Goal: Task Accomplishment & Management: Manage account settings

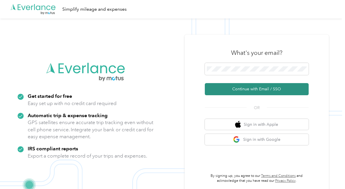
click at [276, 88] on button "Continue with Email / SSO" at bounding box center [257, 89] width 104 height 12
click at [258, 88] on button "Continue with Email / SSO" at bounding box center [257, 89] width 104 height 12
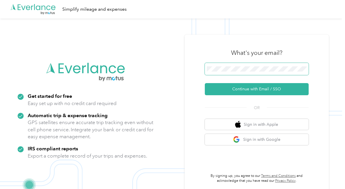
click at [258, 66] on span at bounding box center [257, 69] width 104 height 12
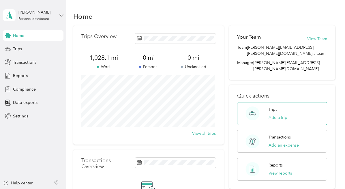
click at [272, 107] on p "Trips" at bounding box center [273, 110] width 9 height 6
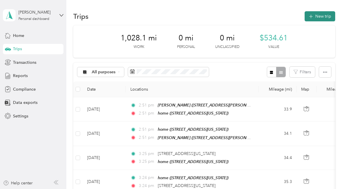
click at [317, 15] on button "New trip" at bounding box center [320, 16] width 31 height 10
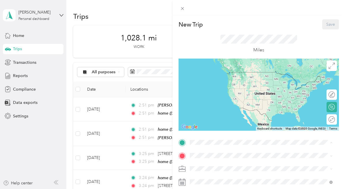
click at [222, 76] on div "home [STREET_ADDRESS][US_STATE]" at bounding box center [230, 78] width 58 height 12
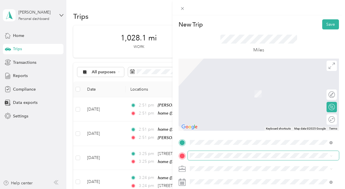
click at [194, 158] on span at bounding box center [263, 155] width 151 height 9
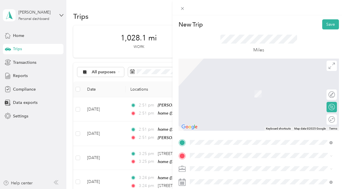
click at [212, 92] on span "[STREET_ADDRESS][US_STATE]" at bounding box center [230, 90] width 58 height 5
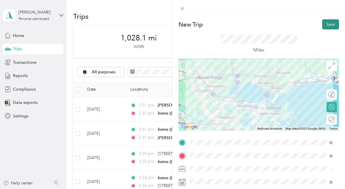
click at [325, 27] on button "Save" at bounding box center [330, 24] width 17 height 10
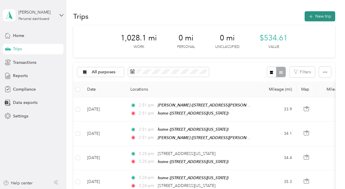
click at [320, 12] on button "New trip" at bounding box center [320, 16] width 31 height 10
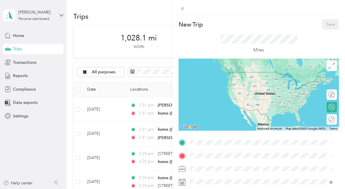
click at [245, 80] on span "[STREET_ADDRESS][US_STATE]" at bounding box center [230, 80] width 58 height 5
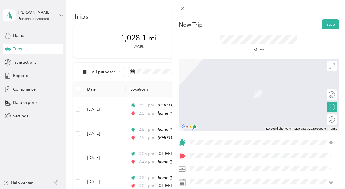
click at [206, 145] on strong "[PERSON_NAME]" at bounding box center [218, 141] width 34 height 5
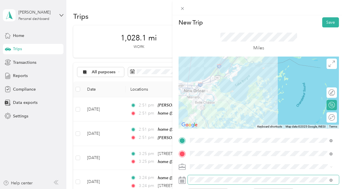
scroll to position [2, 0]
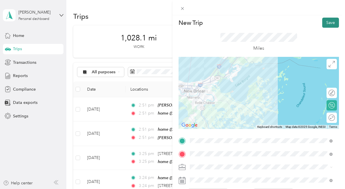
click at [327, 20] on button "Save" at bounding box center [330, 23] width 17 height 10
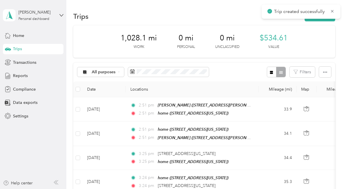
click at [323, 18] on div "Trip created successfully" at bounding box center [301, 12] width 79 height 14
click at [334, 12] on icon at bounding box center [332, 11] width 5 height 5
click at [325, 15] on button "New trip" at bounding box center [320, 16] width 31 height 10
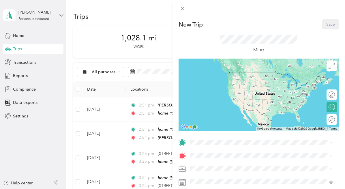
click at [205, 189] on div "New Trip Save This trip cannot be edited because it is either under review, app…" at bounding box center [171, 189] width 342 height 0
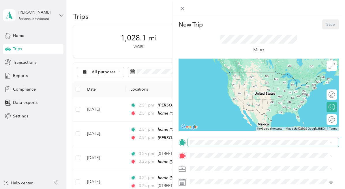
click at [204, 146] on span at bounding box center [263, 142] width 151 height 9
click at [208, 139] on span at bounding box center [263, 142] width 151 height 9
click at [206, 145] on span at bounding box center [263, 142] width 151 height 9
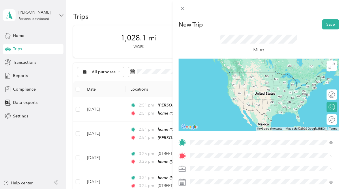
click at [214, 76] on div "Mire 3620 Marietta Street, 70043, Chalmette, Louisiana, United States" at bounding box center [230, 78] width 58 height 12
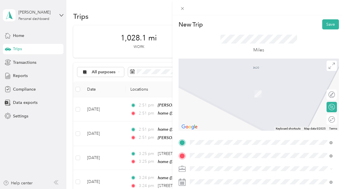
click at [217, 92] on span "[STREET_ADDRESS][US_STATE]" at bounding box center [230, 94] width 58 height 5
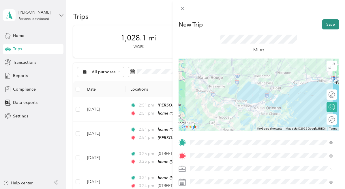
click at [324, 22] on button "Save" at bounding box center [330, 24] width 17 height 10
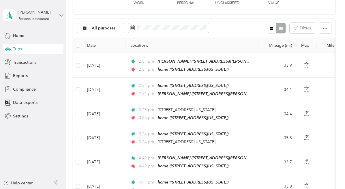
scroll to position [0, 0]
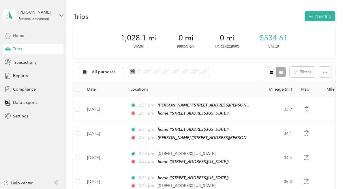
click at [27, 34] on div "Home" at bounding box center [33, 35] width 61 height 10
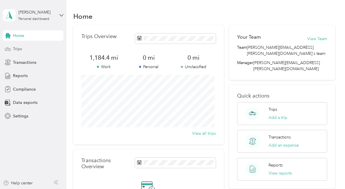
click at [16, 47] on span "Trips" at bounding box center [17, 49] width 9 height 6
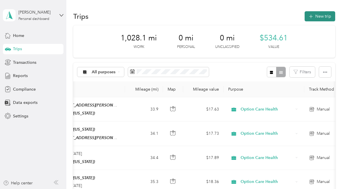
click at [313, 16] on button "New trip" at bounding box center [320, 16] width 31 height 10
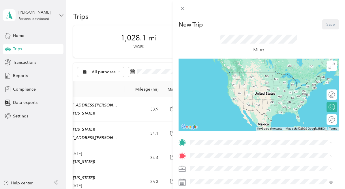
click at [229, 78] on div "home [STREET_ADDRESS][US_STATE]" at bounding box center [230, 76] width 58 height 12
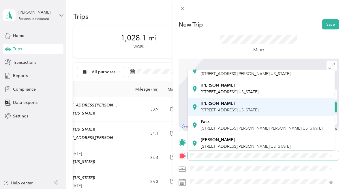
scroll to position [39, 0]
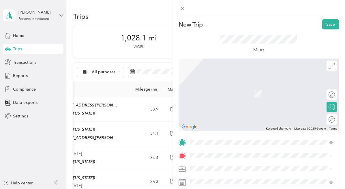
click at [211, 112] on span "[STREET_ADDRESS][US_STATE]" at bounding box center [230, 109] width 58 height 5
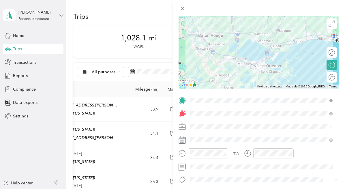
scroll to position [0, 0]
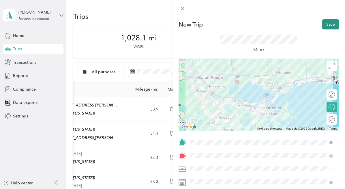
click at [324, 24] on button "Save" at bounding box center [330, 24] width 17 height 10
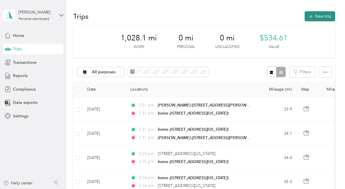
click at [319, 13] on button "New trip" at bounding box center [320, 16] width 31 height 10
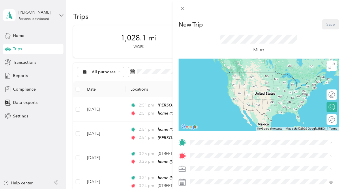
click at [219, 79] on span "[STREET_ADDRESS][US_STATE]" at bounding box center [230, 80] width 58 height 5
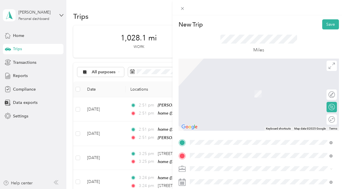
click at [215, 81] on li "[STREET_ADDRESS][PERSON_NAME][US_STATE]" at bounding box center [261, 86] width 147 height 12
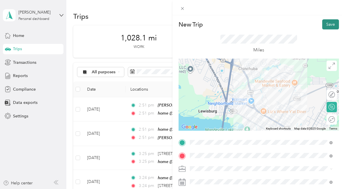
click at [322, 25] on button "Save" at bounding box center [330, 24] width 17 height 10
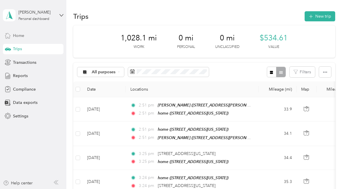
click at [20, 36] on span "Home" at bounding box center [18, 36] width 11 height 6
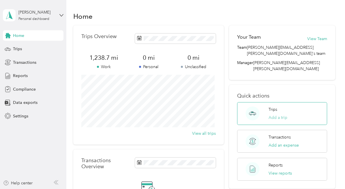
click at [278, 115] on button "Add a trip" at bounding box center [278, 118] width 19 height 6
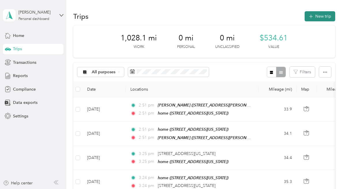
click at [318, 13] on button "New trip" at bounding box center [320, 16] width 31 height 10
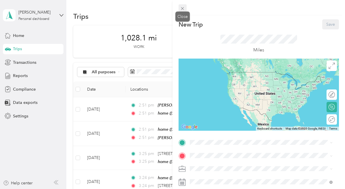
click at [183, 8] on icon at bounding box center [182, 8] width 3 height 3
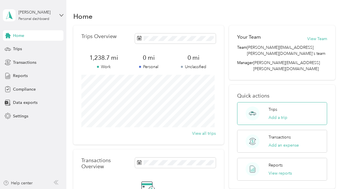
click at [275, 107] on div "Trips Add a trip" at bounding box center [278, 114] width 19 height 14
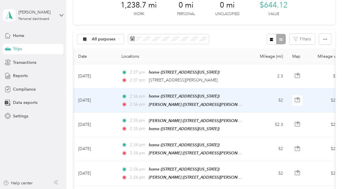
scroll to position [31, 0]
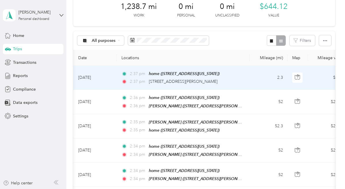
click at [103, 77] on td "[DATE]" at bounding box center [95, 78] width 43 height 24
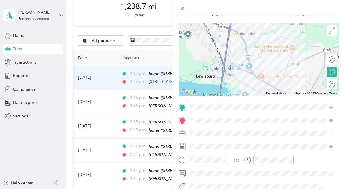
scroll to position [36, 0]
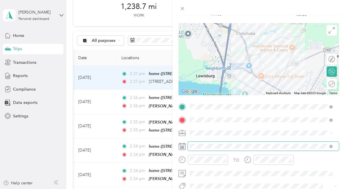
click at [226, 143] on span at bounding box center [263, 146] width 151 height 9
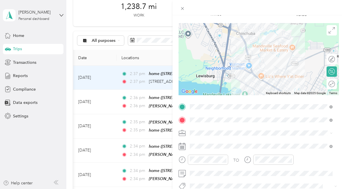
click at [183, 145] on icon at bounding box center [182, 146] width 7 height 7
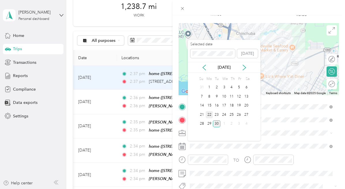
click at [210, 113] on div "22" at bounding box center [210, 114] width 8 height 7
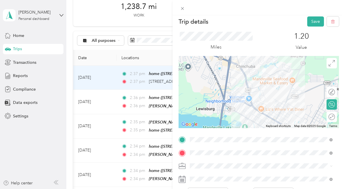
scroll to position [2, 0]
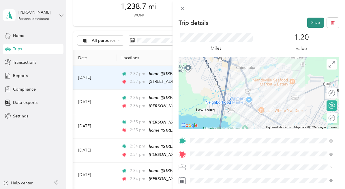
click at [312, 23] on button "Save" at bounding box center [315, 23] width 17 height 10
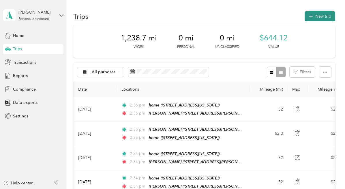
click at [319, 15] on button "New trip" at bounding box center [320, 16] width 31 height 10
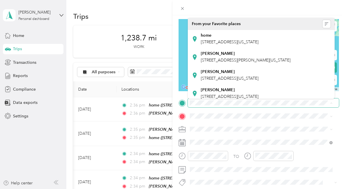
scroll to position [40, 0]
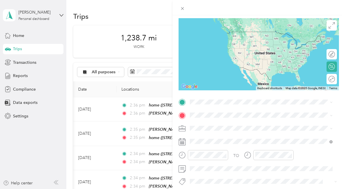
click at [277, 10] on div at bounding box center [259, 7] width 173 height 15
click at [181, 10] on icon at bounding box center [182, 8] width 5 height 5
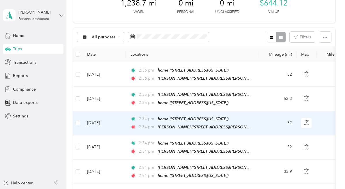
scroll to position [0, 0]
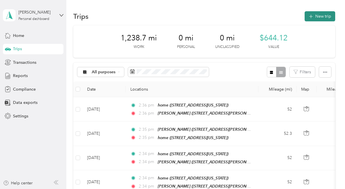
click at [319, 18] on button "New trip" at bounding box center [320, 16] width 31 height 10
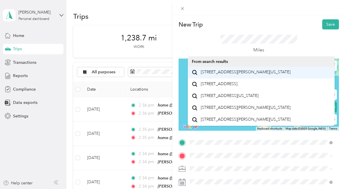
click at [228, 75] on span "[STREET_ADDRESS][PERSON_NAME][US_STATE]" at bounding box center [246, 72] width 90 height 5
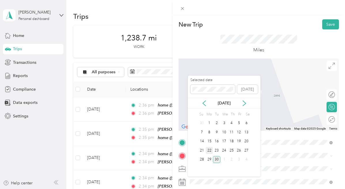
click at [208, 150] on div "22" at bounding box center [210, 150] width 8 height 7
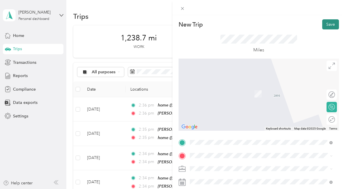
click at [323, 20] on button "Save" at bounding box center [330, 24] width 17 height 10
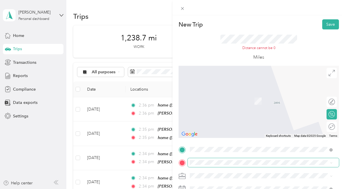
click at [201, 160] on span at bounding box center [263, 162] width 151 height 9
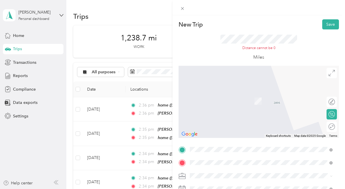
click at [208, 97] on div "home [STREET_ADDRESS][US_STATE]" at bounding box center [230, 98] width 58 height 12
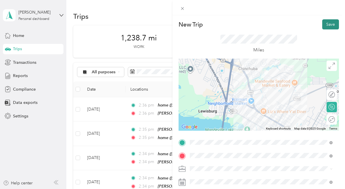
click at [327, 24] on button "Save" at bounding box center [330, 24] width 17 height 10
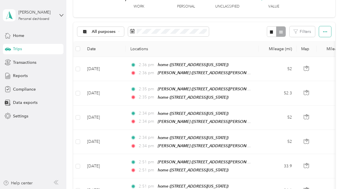
click at [323, 31] on icon "button" at bounding box center [325, 32] width 4 height 4
click at [253, 34] on div "All purposes Filters" at bounding box center [204, 31] width 262 height 19
click at [281, 32] on div at bounding box center [276, 31] width 19 height 11
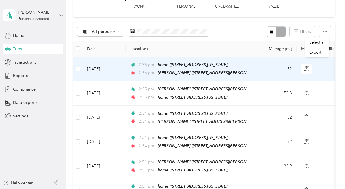
click at [268, 66] on td "52" at bounding box center [278, 69] width 38 height 24
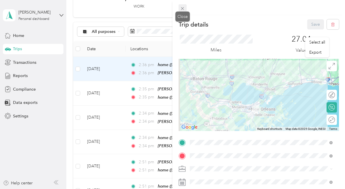
click at [182, 8] on icon at bounding box center [182, 8] width 5 height 5
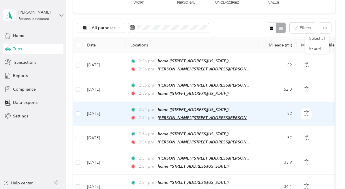
scroll to position [44, 0]
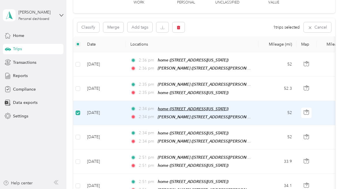
click at [225, 109] on span "home ([STREET_ADDRESS][US_STATE])" at bounding box center [193, 109] width 71 height 5
click at [279, 113] on td "52" at bounding box center [278, 113] width 38 height 24
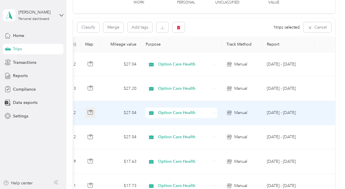
scroll to position [0, 218]
click at [241, 111] on span "Manual" at bounding box center [240, 113] width 13 height 6
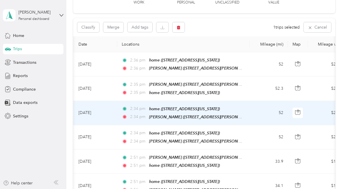
scroll to position [0, 0]
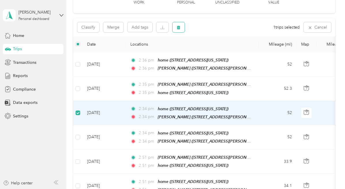
click at [179, 26] on icon "button" at bounding box center [179, 27] width 4 height 4
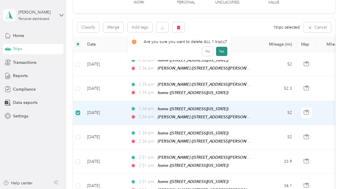
click at [218, 52] on button "Yes" at bounding box center [221, 51] width 11 height 9
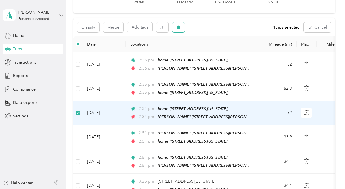
click at [180, 27] on icon "button" at bounding box center [179, 27] width 4 height 4
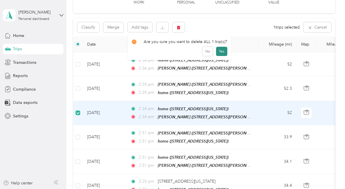
click at [219, 50] on button "Yes" at bounding box center [221, 51] width 11 height 9
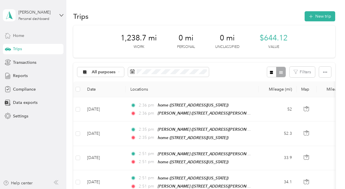
click at [16, 34] on span "Home" at bounding box center [18, 36] width 11 height 6
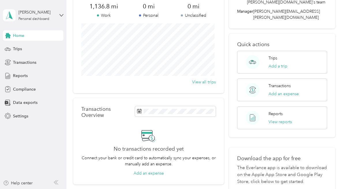
scroll to position [52, 0]
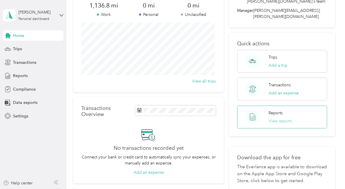
click at [286, 118] on button "View reports" at bounding box center [280, 121] width 23 height 6
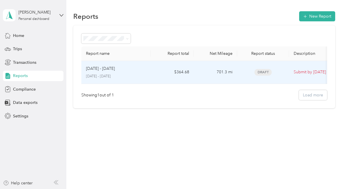
scroll to position [0, 17]
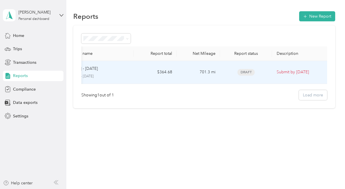
click at [249, 72] on span "Draft" at bounding box center [246, 72] width 17 height 7
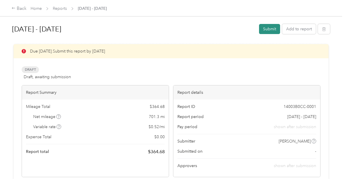
click at [267, 31] on button "Submit" at bounding box center [269, 29] width 21 height 10
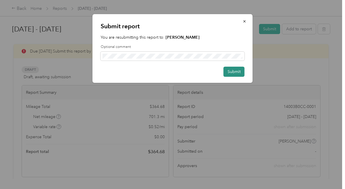
click at [229, 70] on button "Submit" at bounding box center [234, 72] width 21 height 10
